Goal: Navigation & Orientation: Find specific page/section

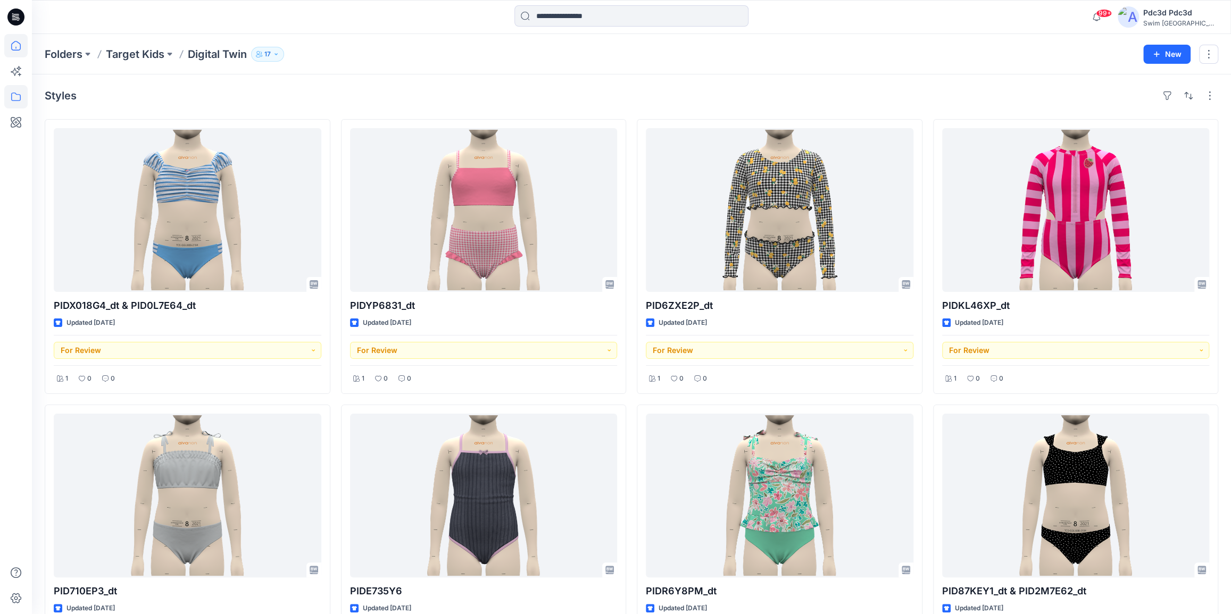
click at [23, 45] on icon at bounding box center [15, 45] width 23 height 23
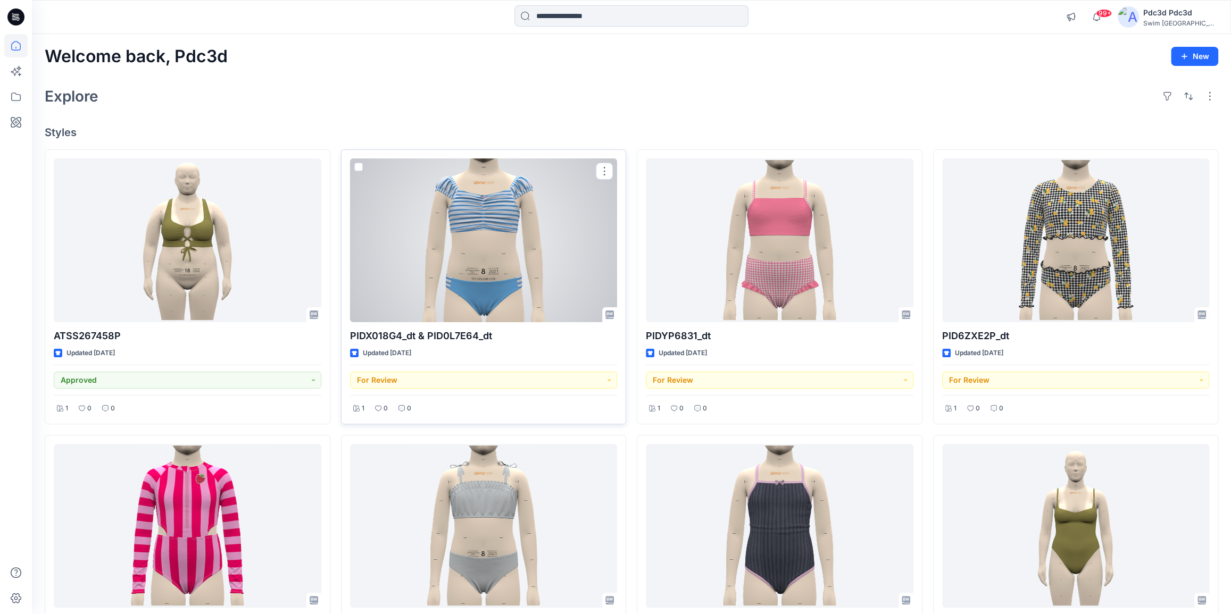
click at [523, 234] on div at bounding box center [484, 241] width 268 height 164
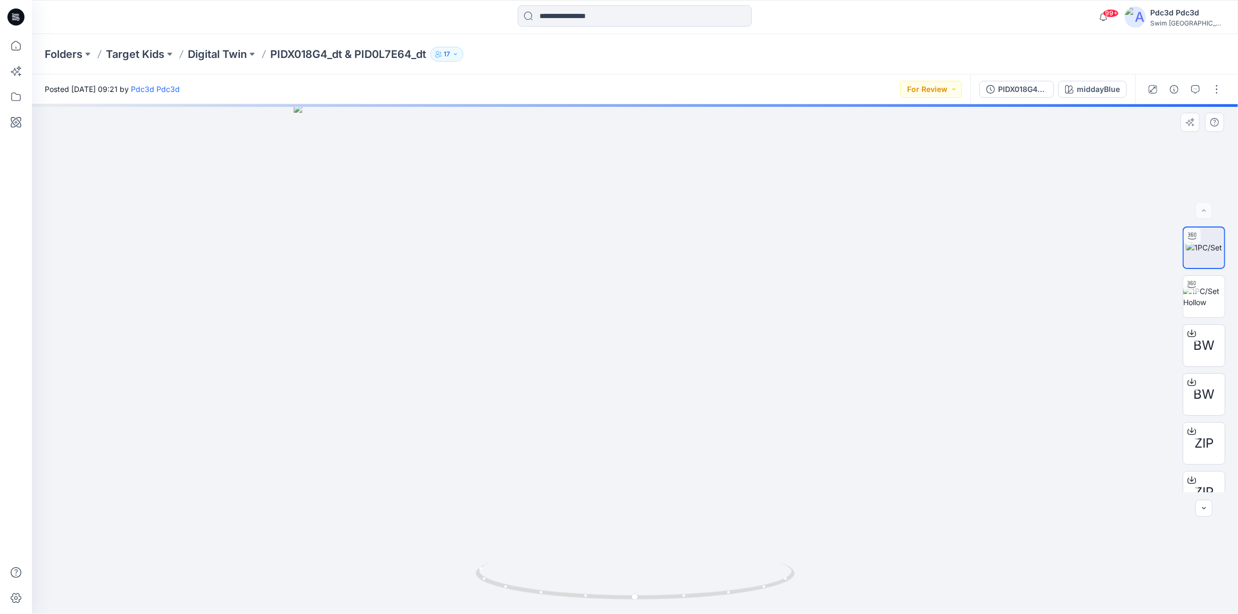
drag, startPoint x: 710, startPoint y: 263, endPoint x: 672, endPoint y: 416, distance: 158.4
click at [672, 416] on img at bounding box center [635, 359] width 682 height 510
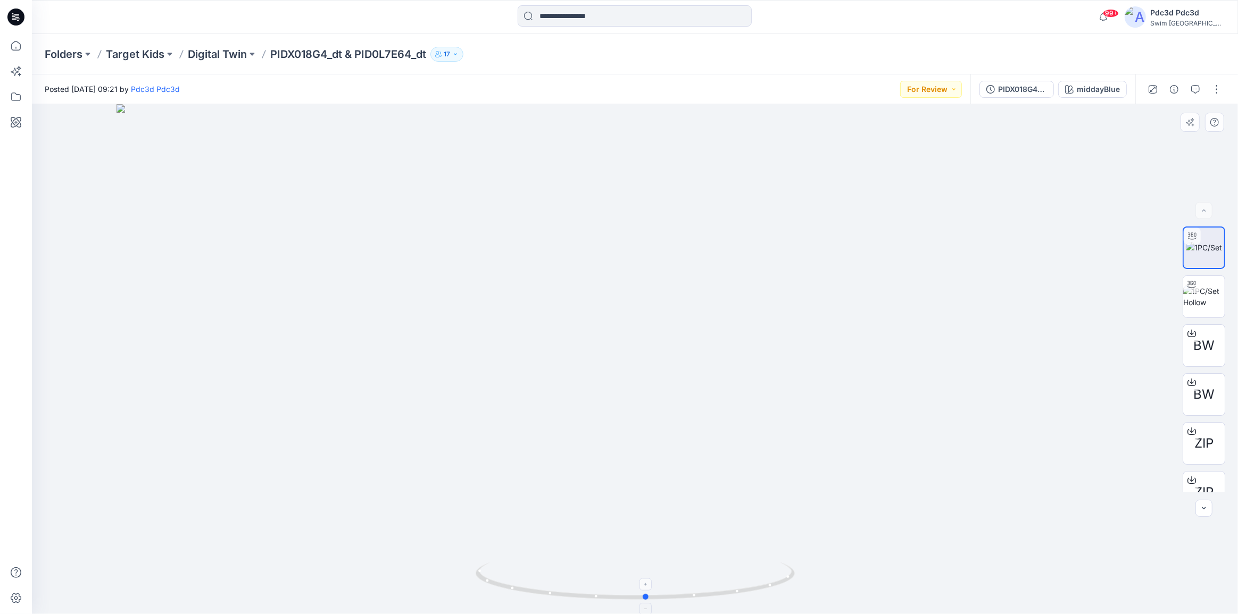
drag, startPoint x: 769, startPoint y: 582, endPoint x: 780, endPoint y: 575, distance: 13.4
click at [780, 575] on icon at bounding box center [637, 583] width 322 height 40
click at [12, 44] on icon at bounding box center [15, 45] width 23 height 23
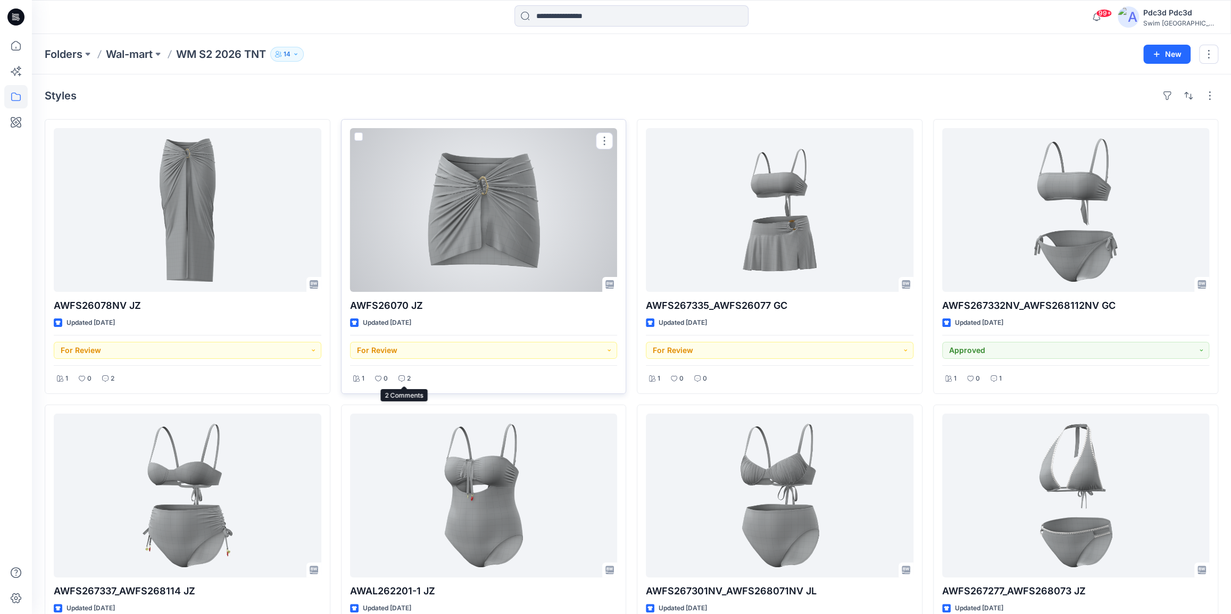
click at [403, 377] on icon at bounding box center [401, 379] width 6 height 6
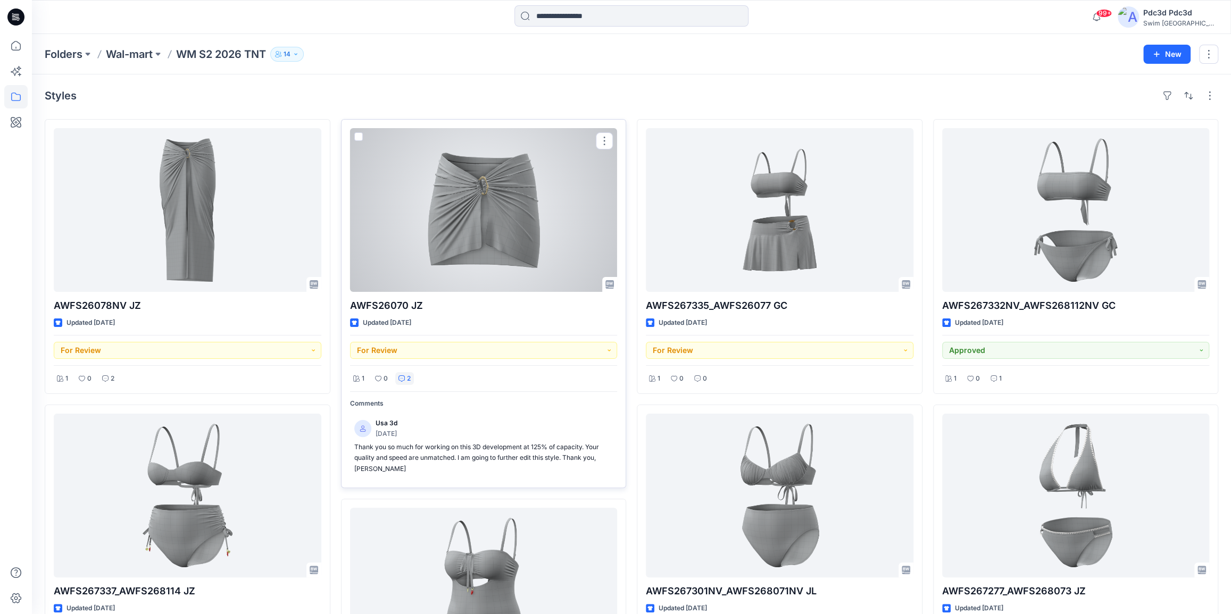
click at [403, 377] on icon at bounding box center [401, 379] width 6 height 6
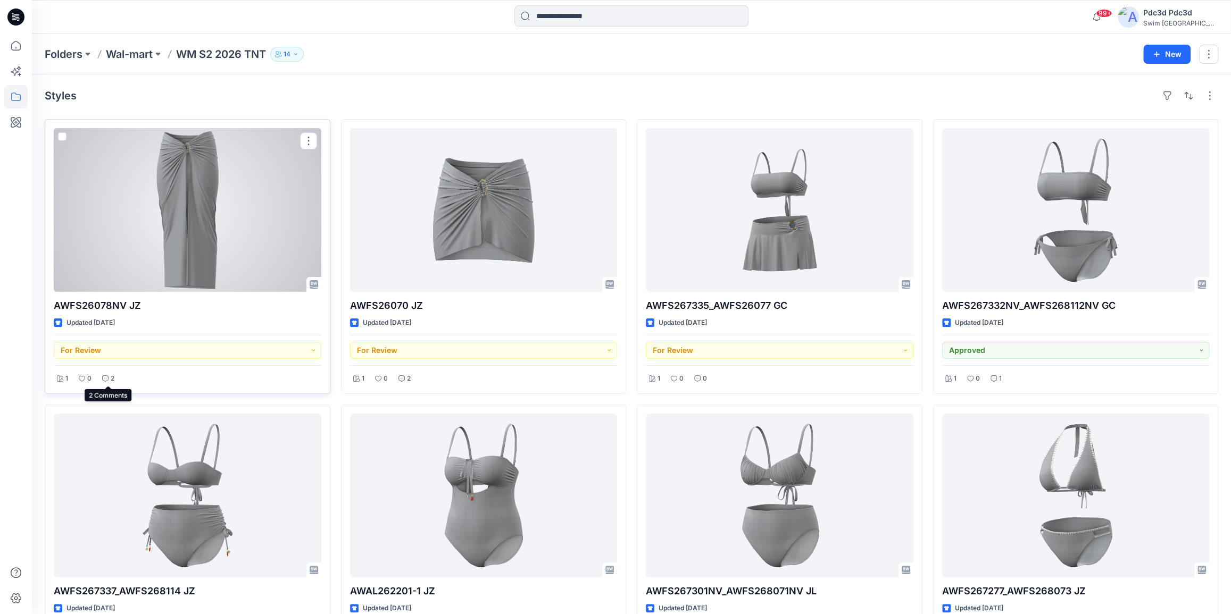
click at [108, 378] on div "2" at bounding box center [108, 378] width 19 height 13
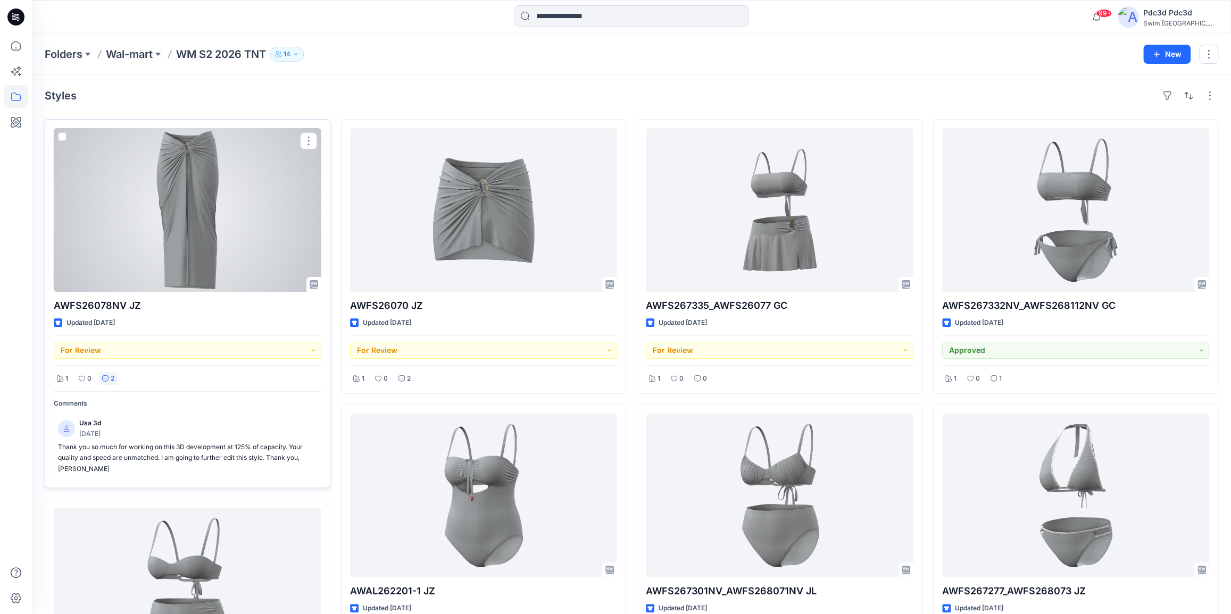
click at [108, 377] on div "2" at bounding box center [108, 378] width 19 height 13
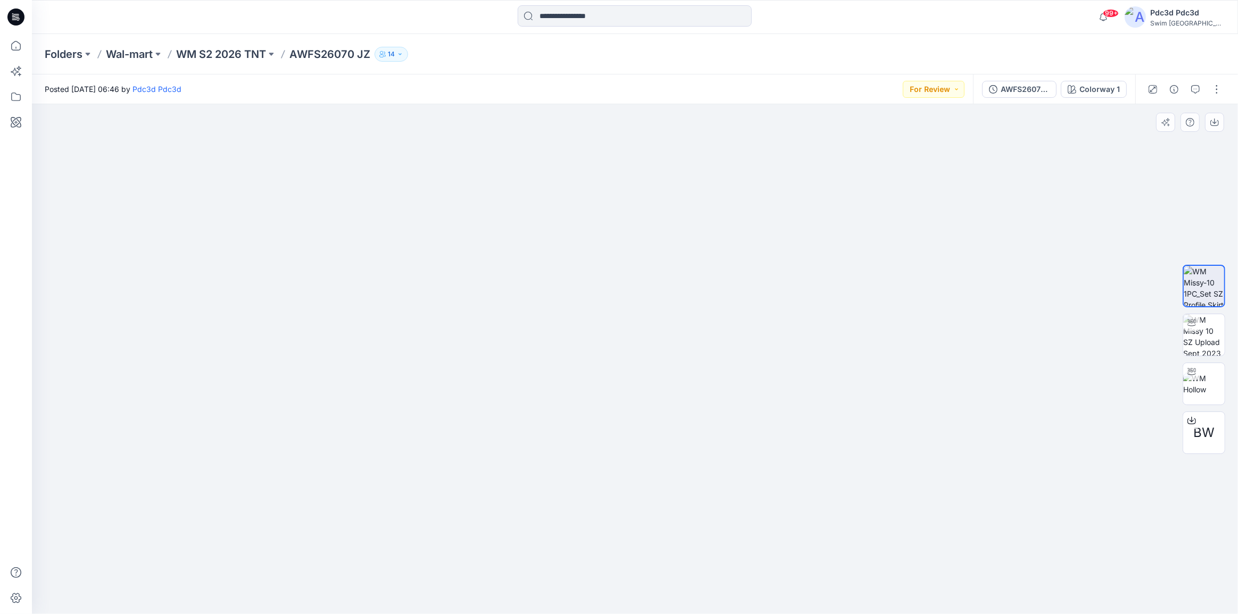
click at [649, 537] on img at bounding box center [635, 355] width 530 height 520
drag, startPoint x: 628, startPoint y: 536, endPoint x: 719, endPoint y: 521, distance: 92.7
click at [716, 531] on img at bounding box center [635, 355] width 530 height 517
click at [1216, 338] on img at bounding box center [1203, 334] width 41 height 41
click at [1210, 386] on img at bounding box center [1203, 384] width 41 height 22
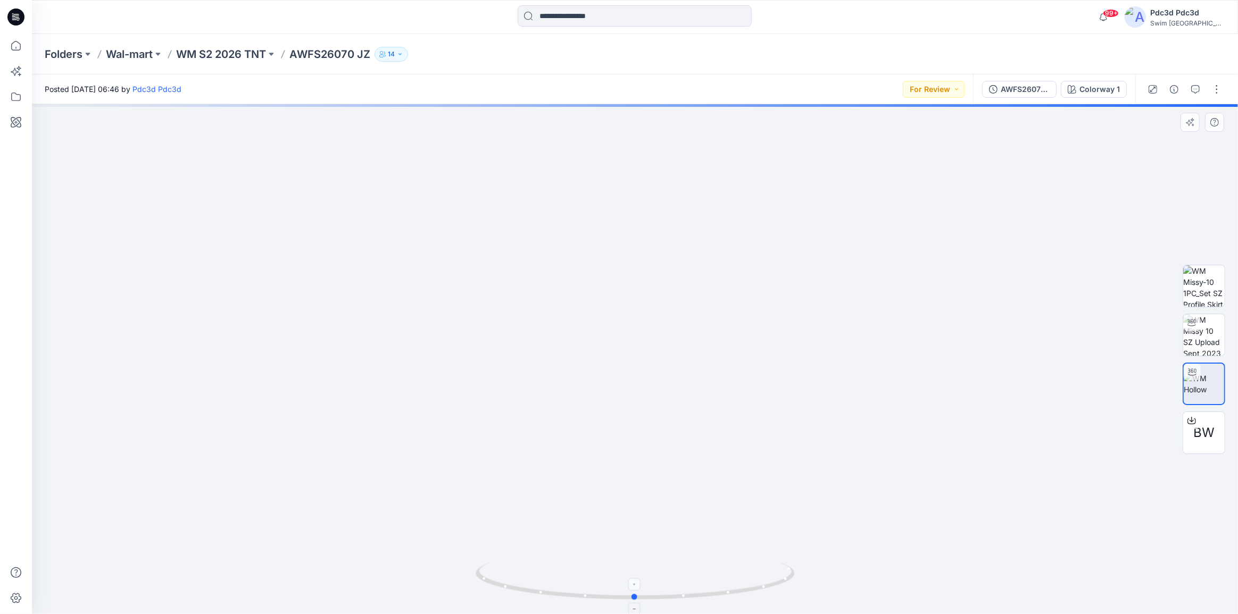
drag, startPoint x: 742, startPoint y: 604, endPoint x: 741, endPoint y: 570, distance: 33.5
click at [741, 570] on div at bounding box center [635, 587] width 319 height 53
